Goal: Find specific page/section

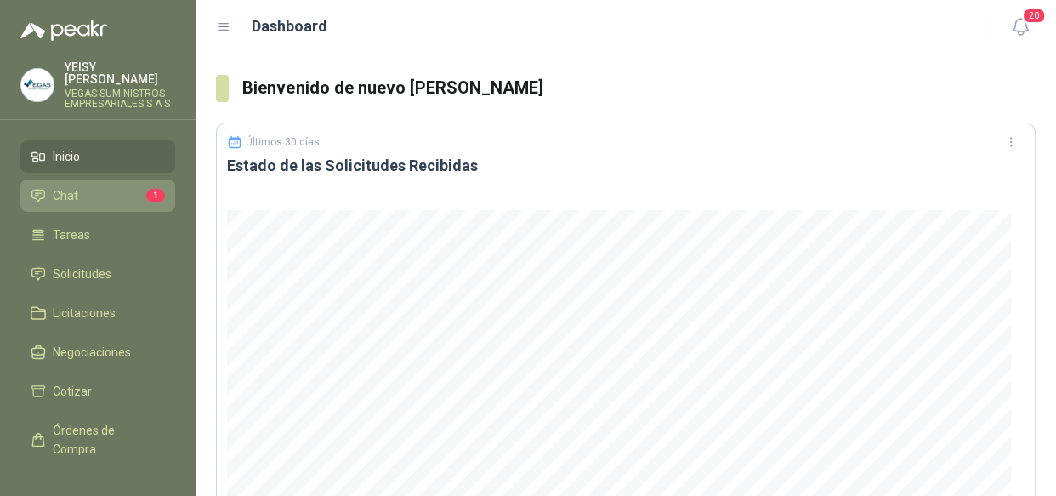
click at [104, 186] on li "Chat 1" at bounding box center [98, 195] width 134 height 19
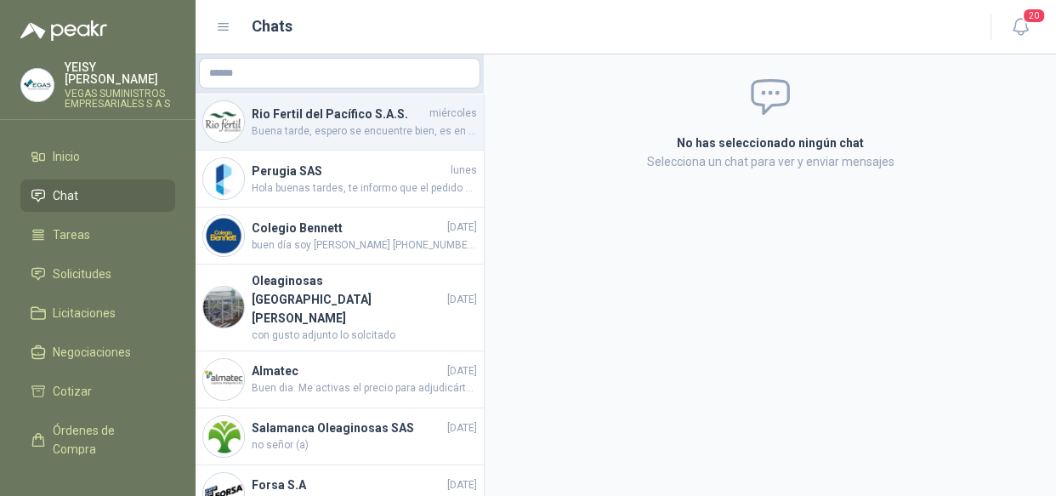
click at [342, 118] on h4 "Rio Fertil del Pacífico S.A.S." at bounding box center [339, 114] width 174 height 19
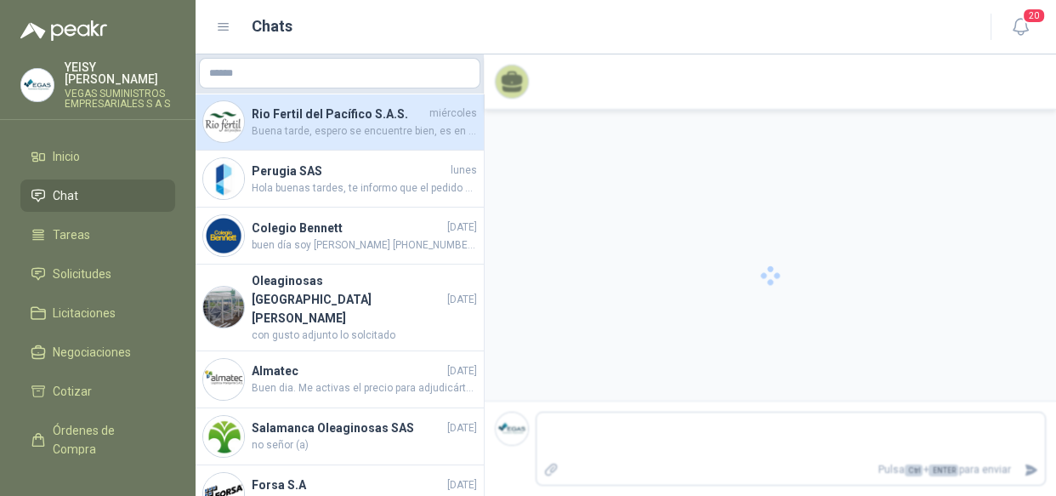
scroll to position [42, 0]
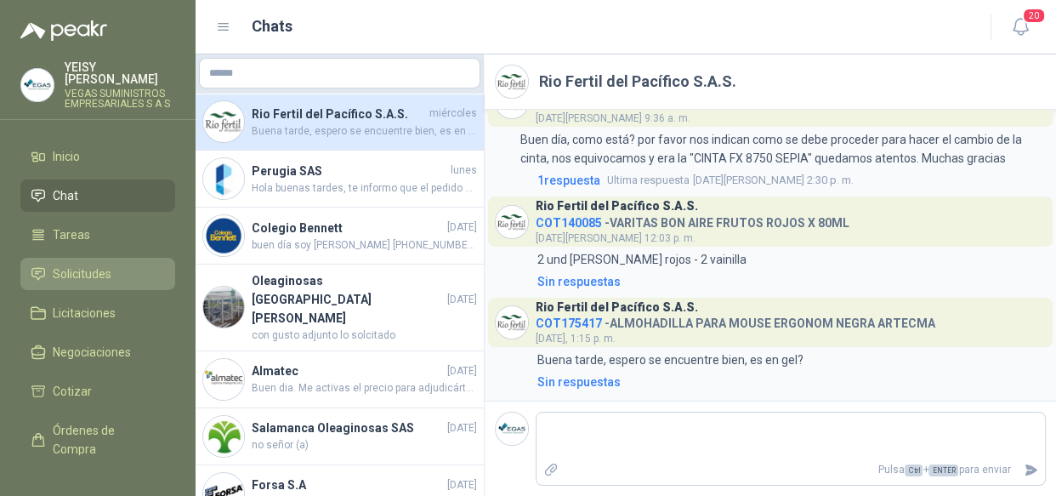
click at [87, 258] on link "Solicitudes" at bounding box center [97, 274] width 155 height 32
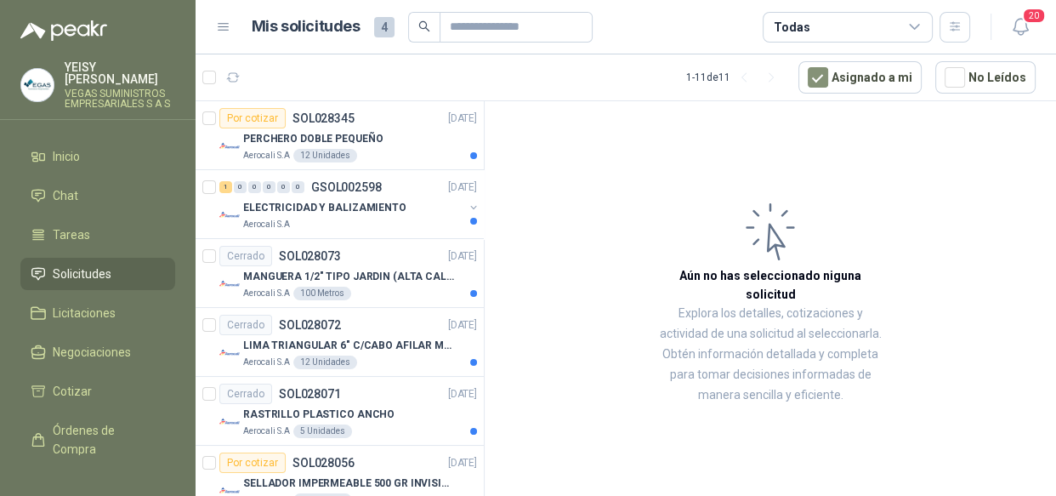
scroll to position [141, 0]
